Goal: Task Accomplishment & Management: Use online tool/utility

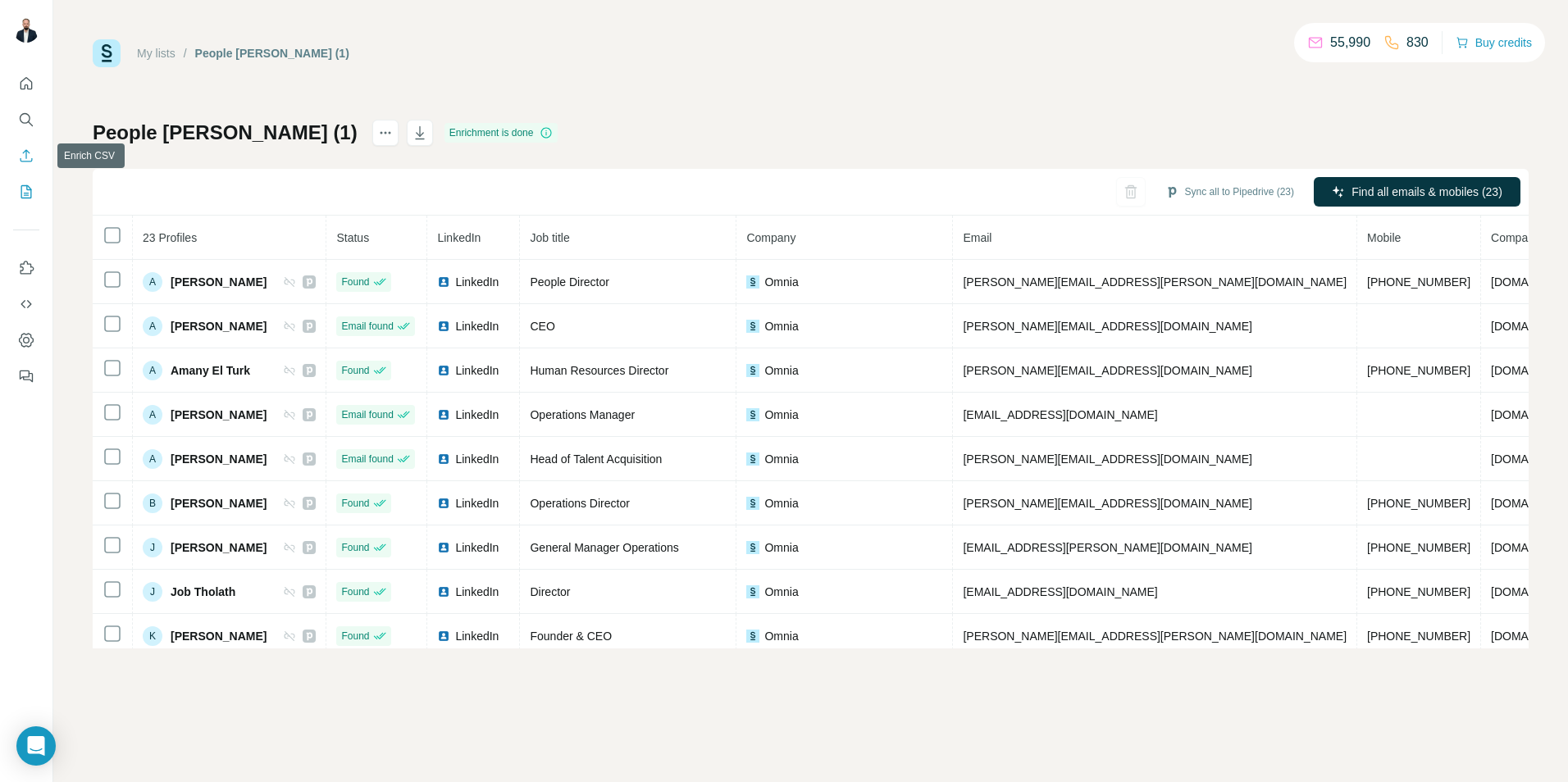
click at [27, 164] on button "Enrich CSV" at bounding box center [26, 156] width 26 height 30
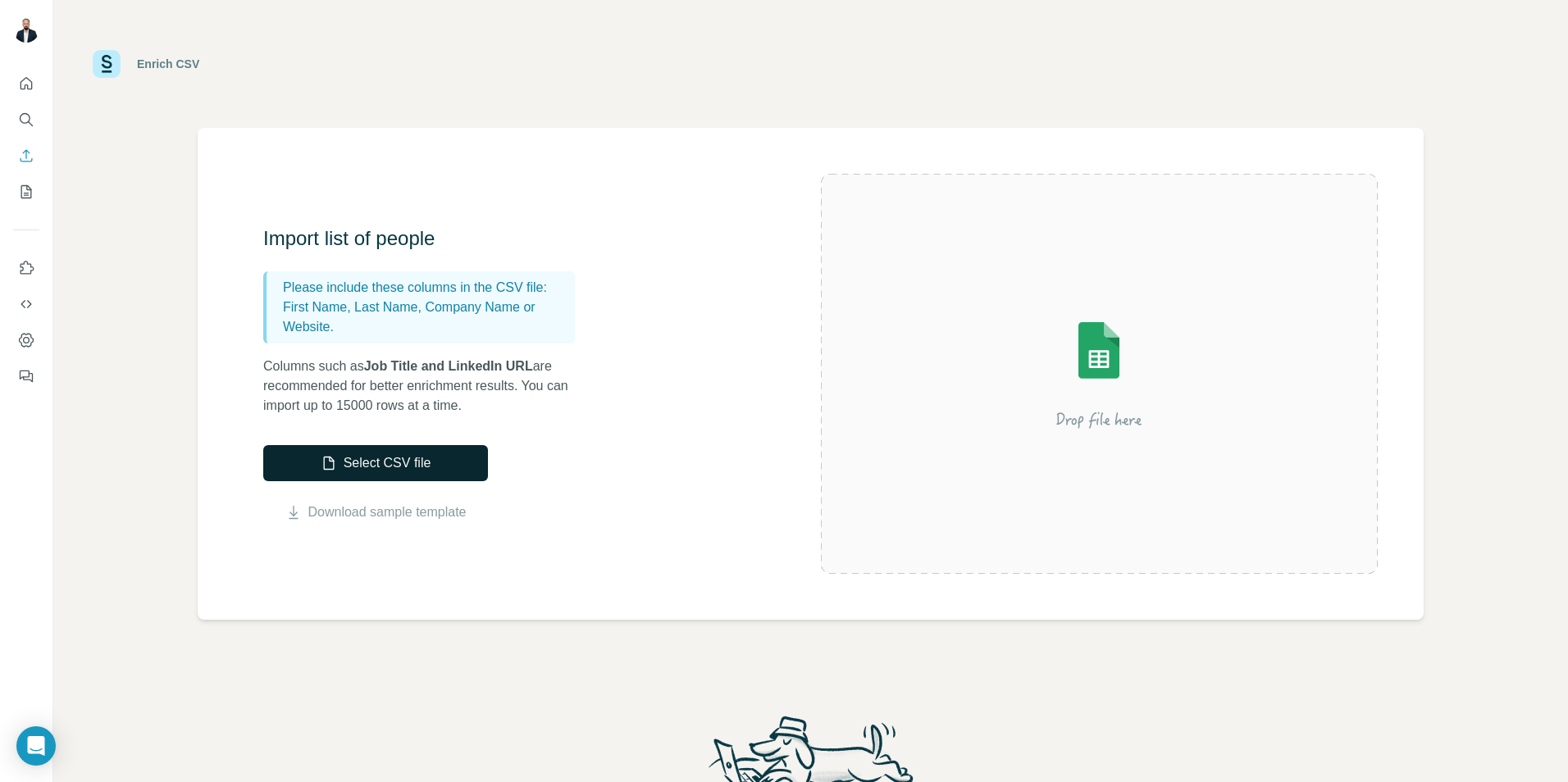
click at [337, 462] on button "Select CSV file" at bounding box center [375, 464] width 224 height 36
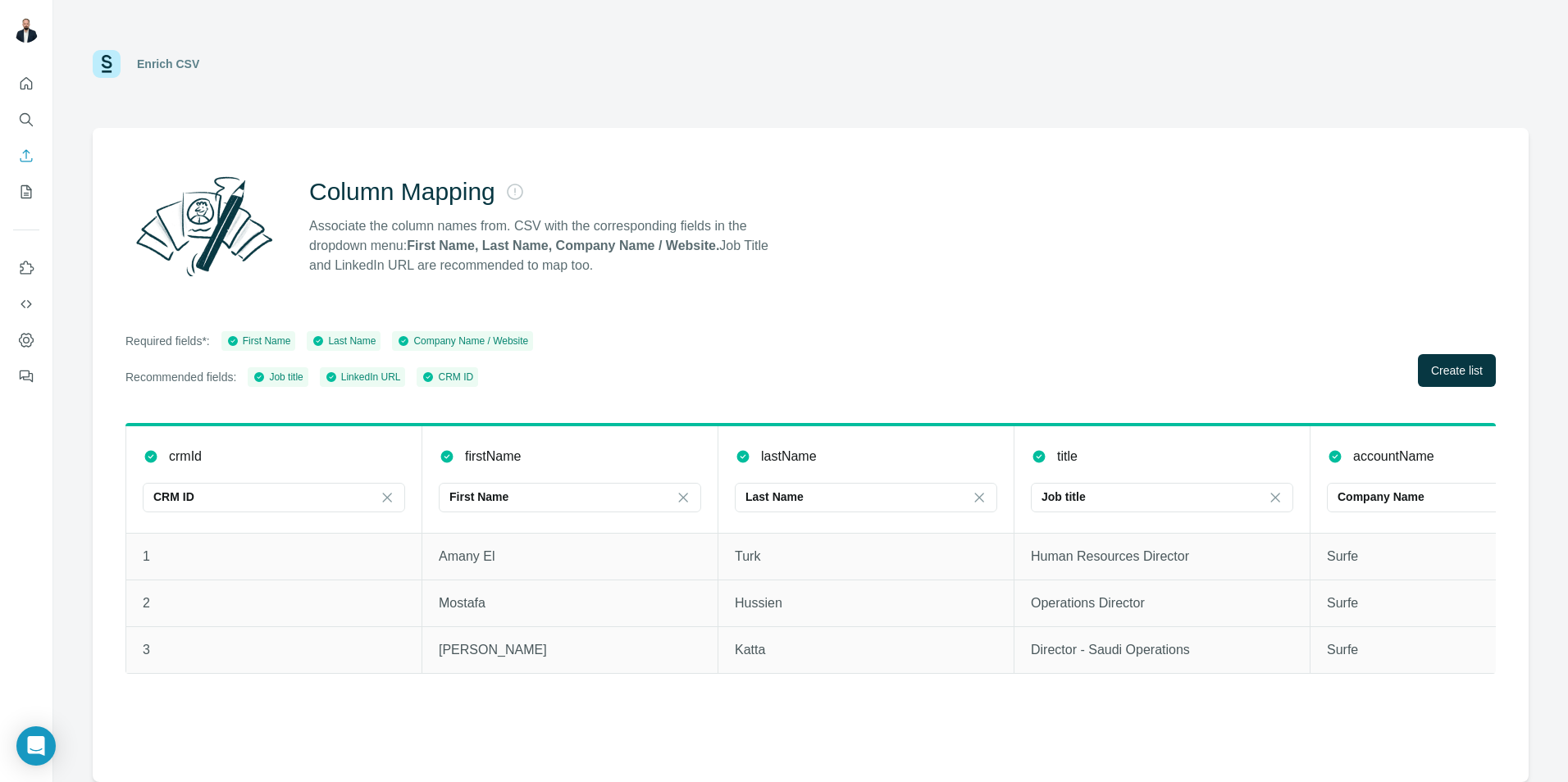
drag, startPoint x: 390, startPoint y: 497, endPoint x: 414, endPoint y: 490, distance: 25.0
click at [390, 498] on icon at bounding box center [387, 497] width 17 height 16
click at [291, 448] on div "crmId" at bounding box center [274, 456] width 262 height 20
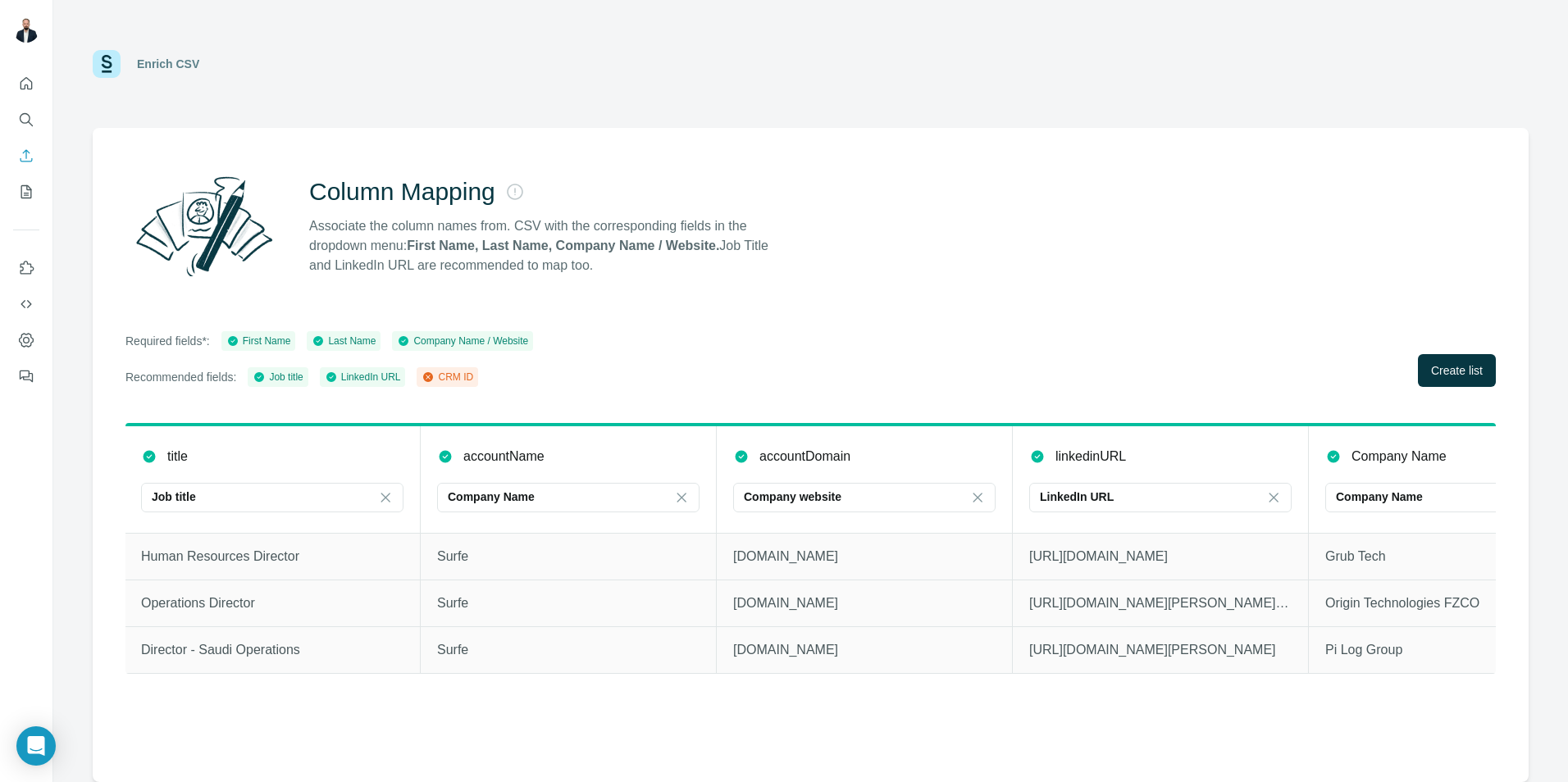
scroll to position [0, 942]
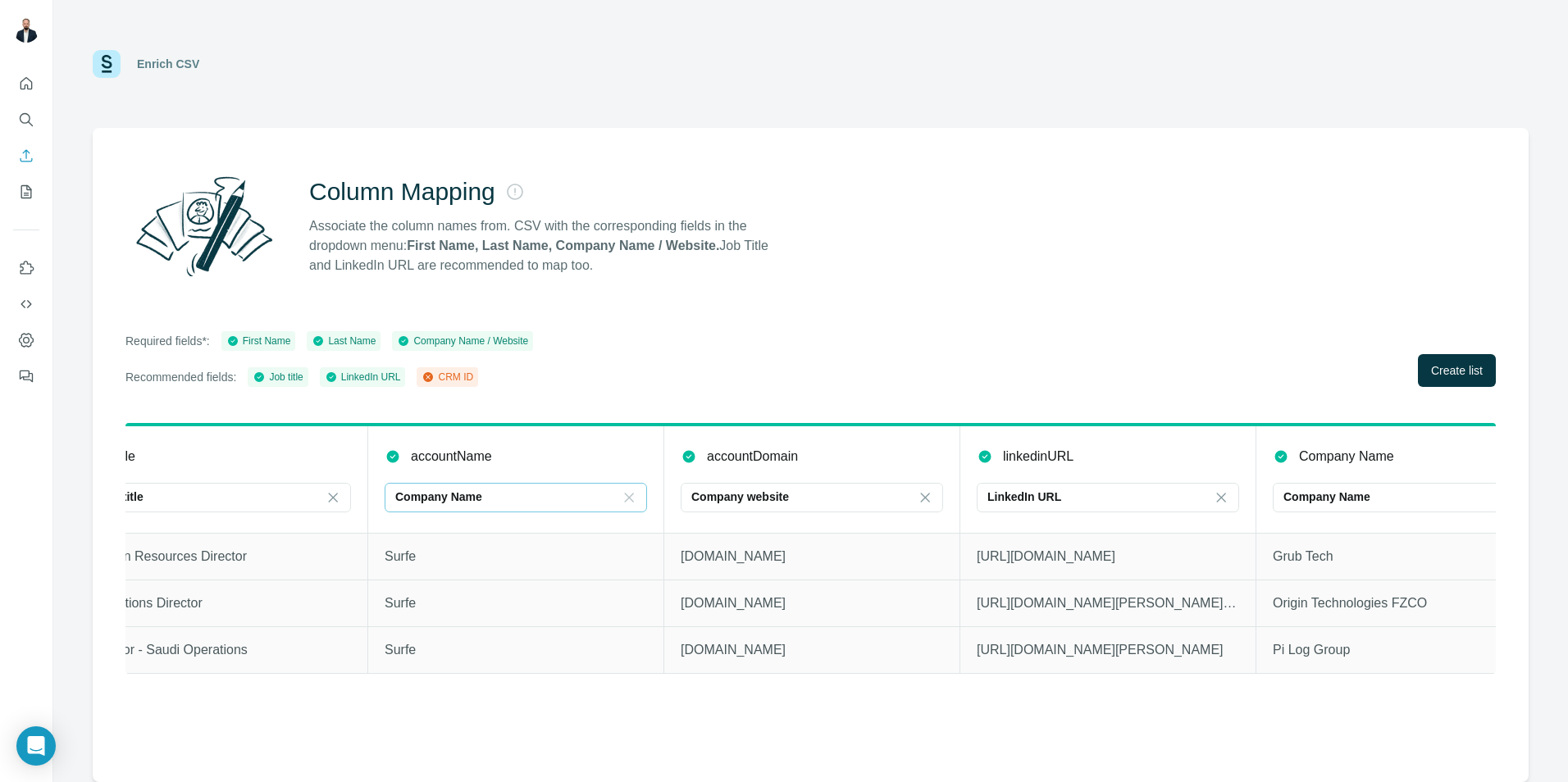
click at [627, 499] on icon at bounding box center [629, 497] width 9 height 9
click at [927, 495] on icon at bounding box center [925, 497] width 9 height 9
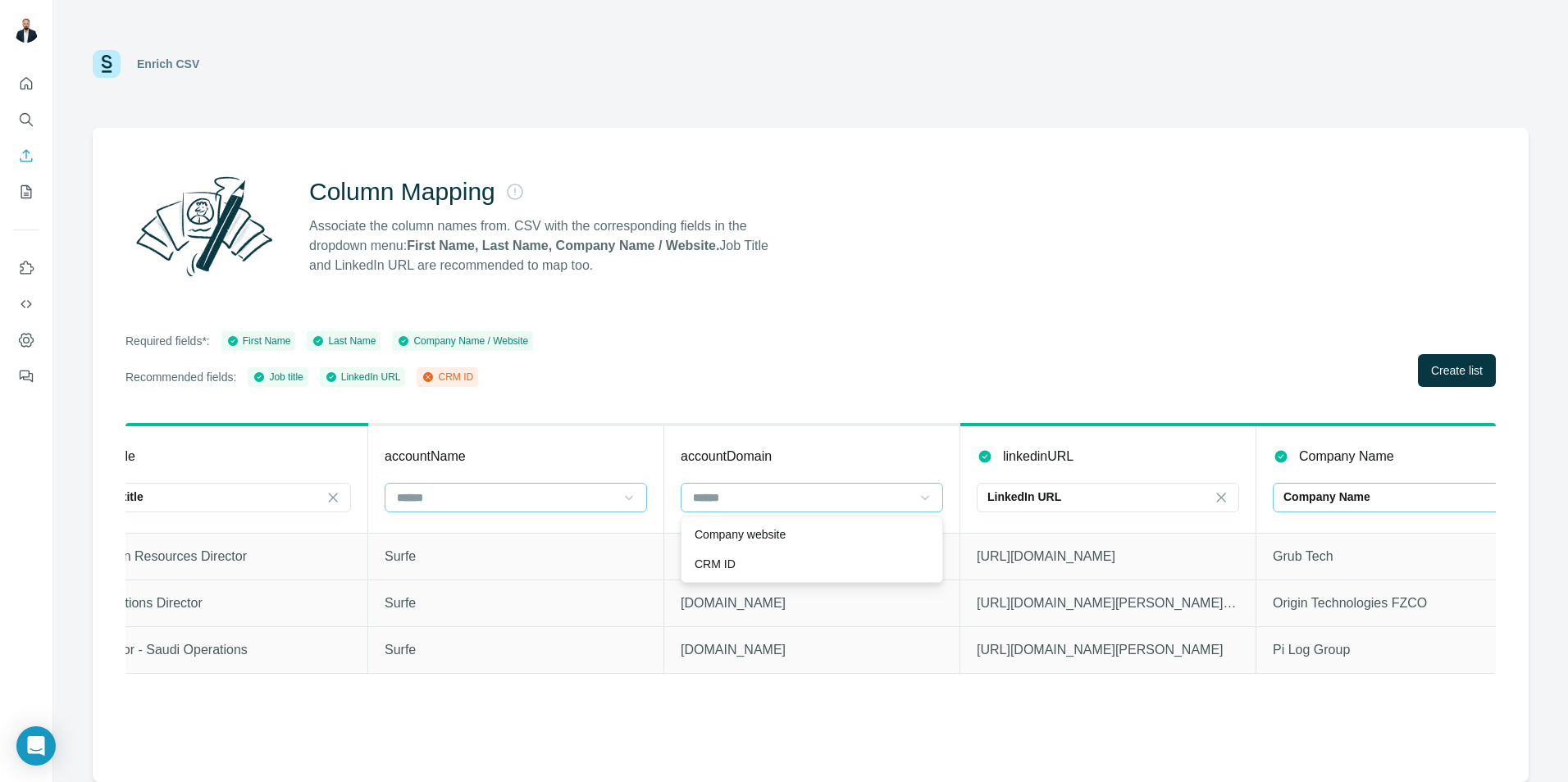
click at [1407, 493] on div "Company Name" at bounding box center [1394, 497] width 221 height 16
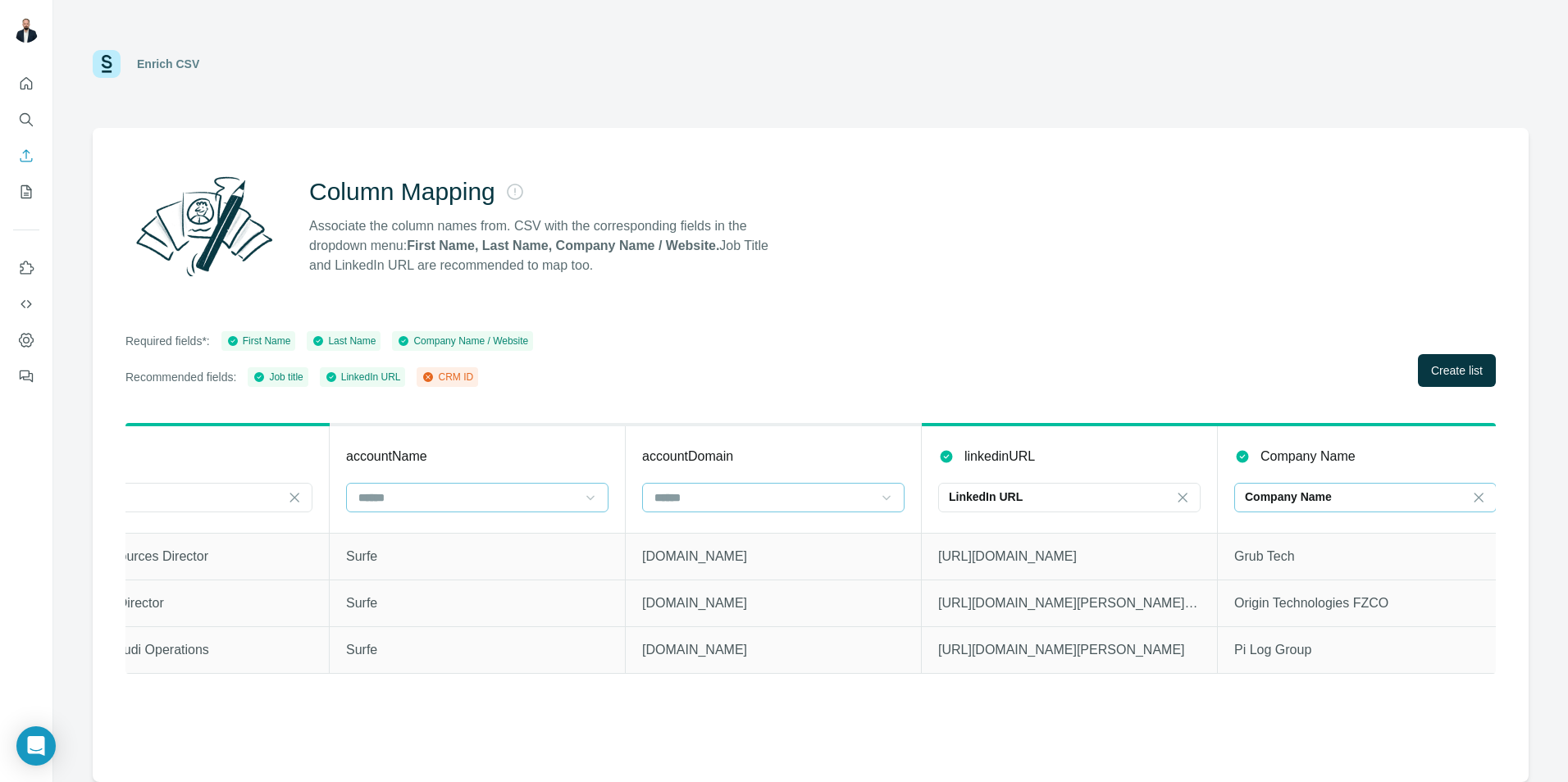
drag, startPoint x: 1355, startPoint y: 455, endPoint x: 1344, endPoint y: 469, distance: 17.8
click at [1355, 456] on p "Company Name" at bounding box center [1307, 456] width 95 height 20
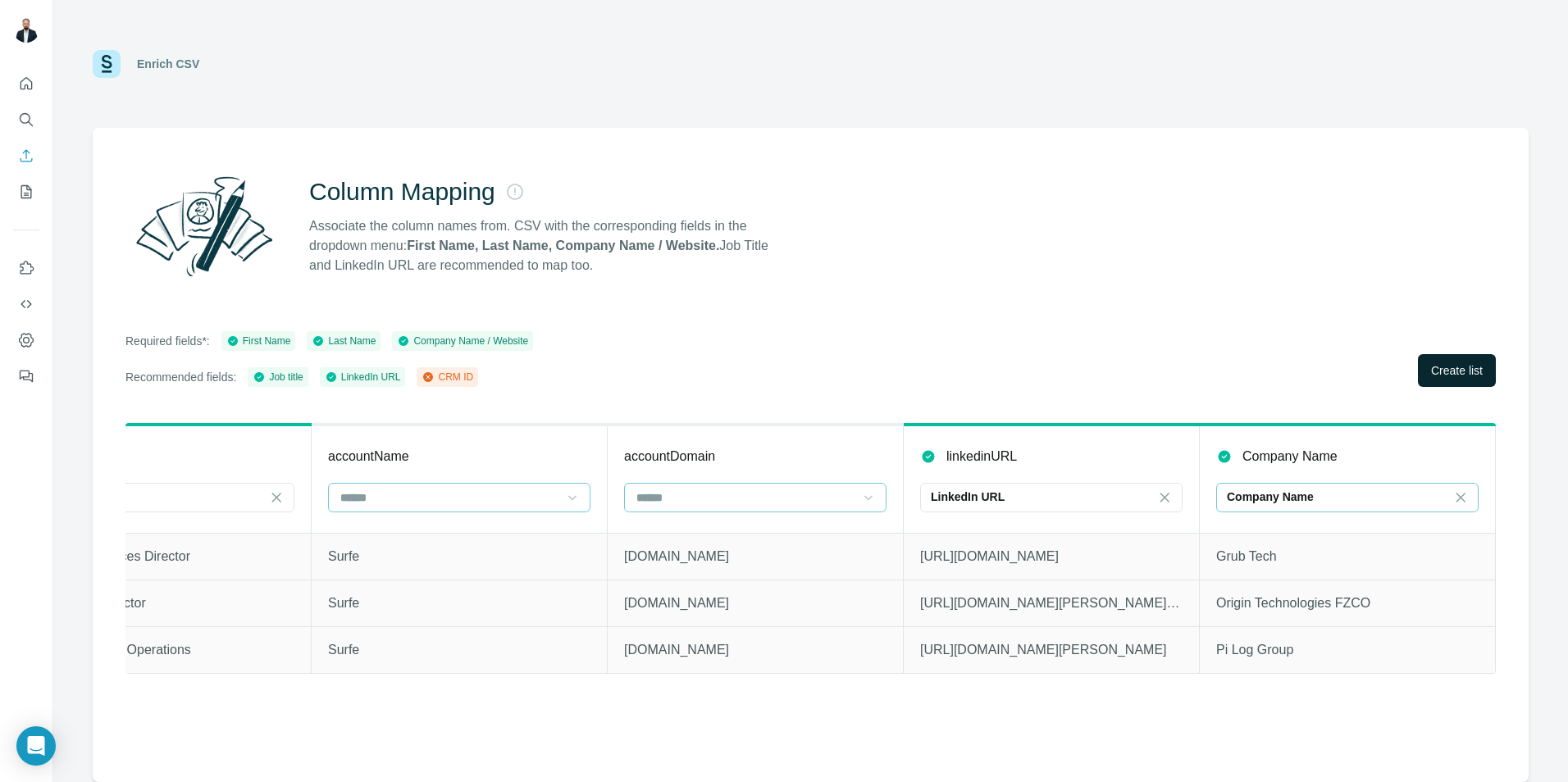
click at [1476, 372] on span "Create list" at bounding box center [1457, 370] width 52 height 16
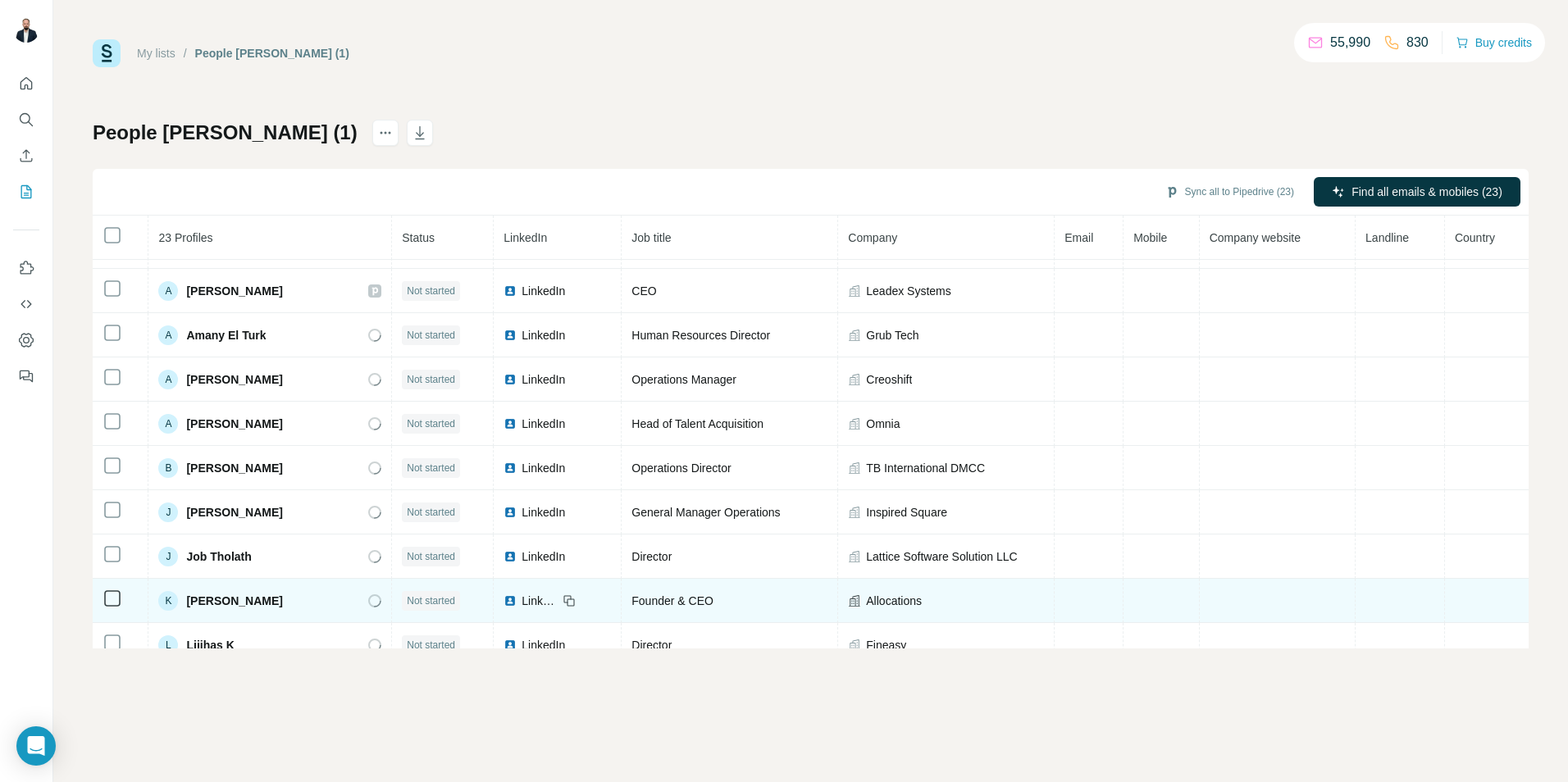
scroll to position [54, 0]
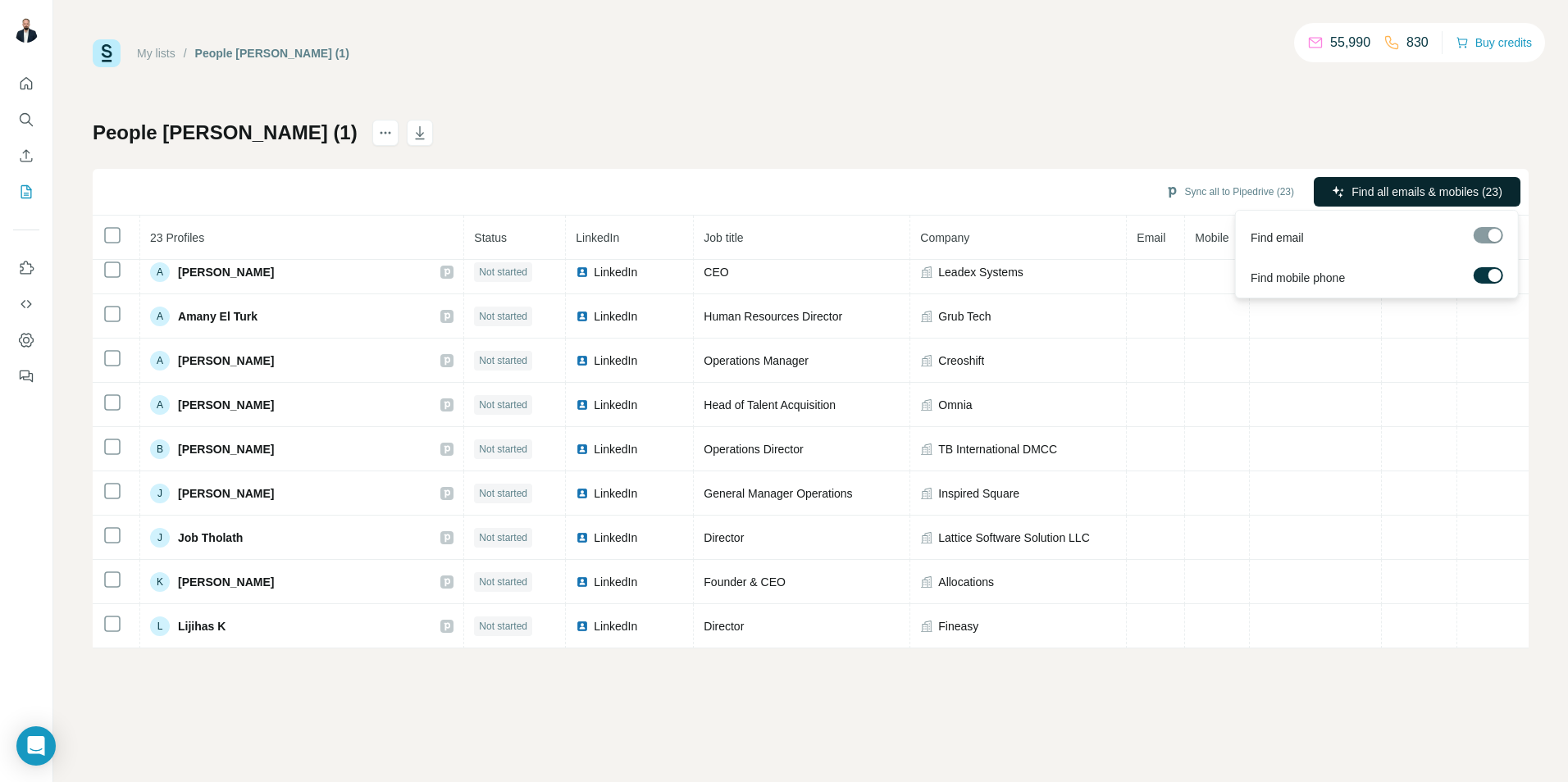
click at [1450, 191] on span "Find all emails & mobiles (23)" at bounding box center [1426, 192] width 151 height 16
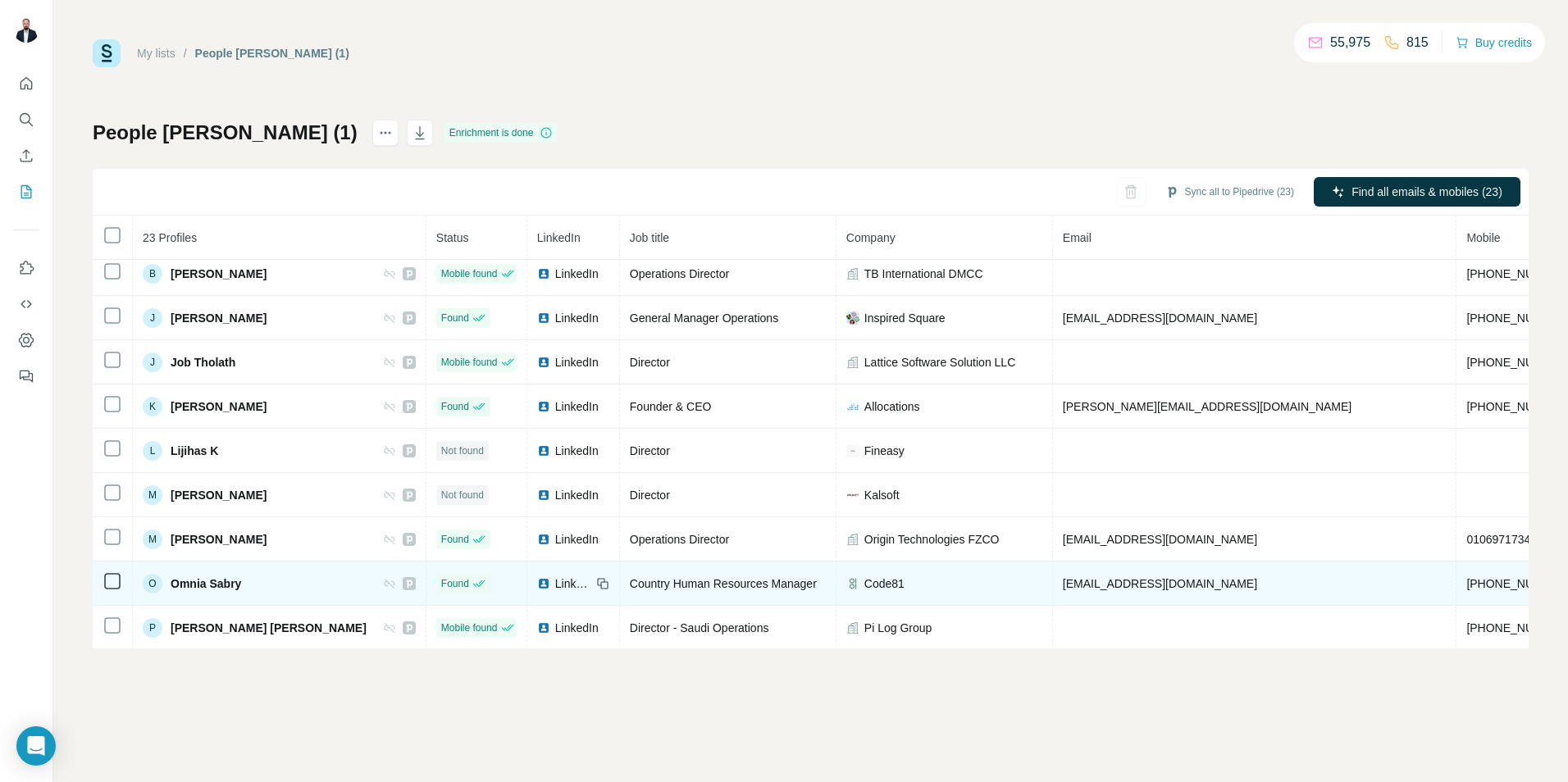
scroll to position [228, 0]
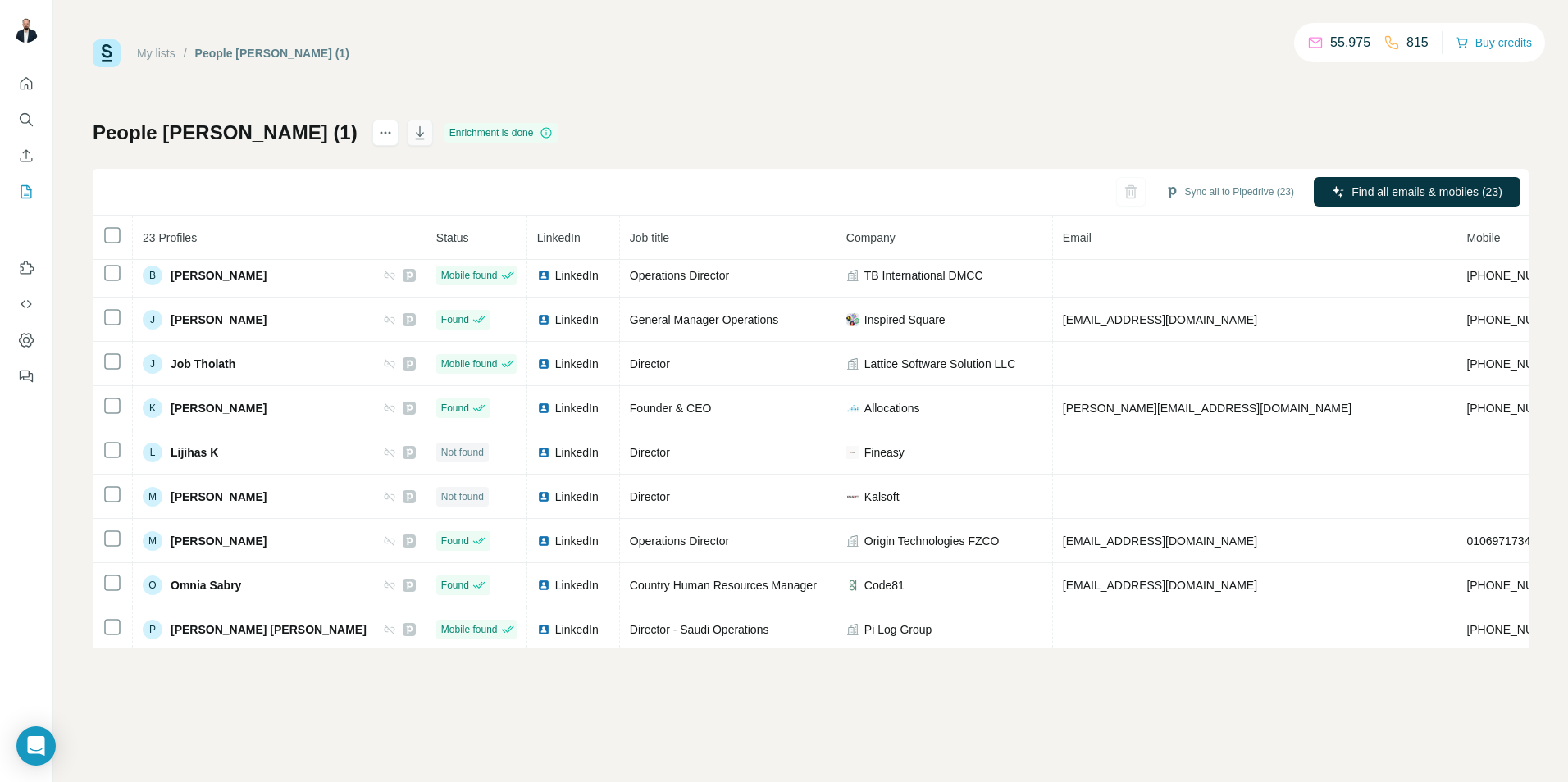
click at [427, 130] on icon "button" at bounding box center [420, 133] width 17 height 16
